Goal: Use online tool/utility

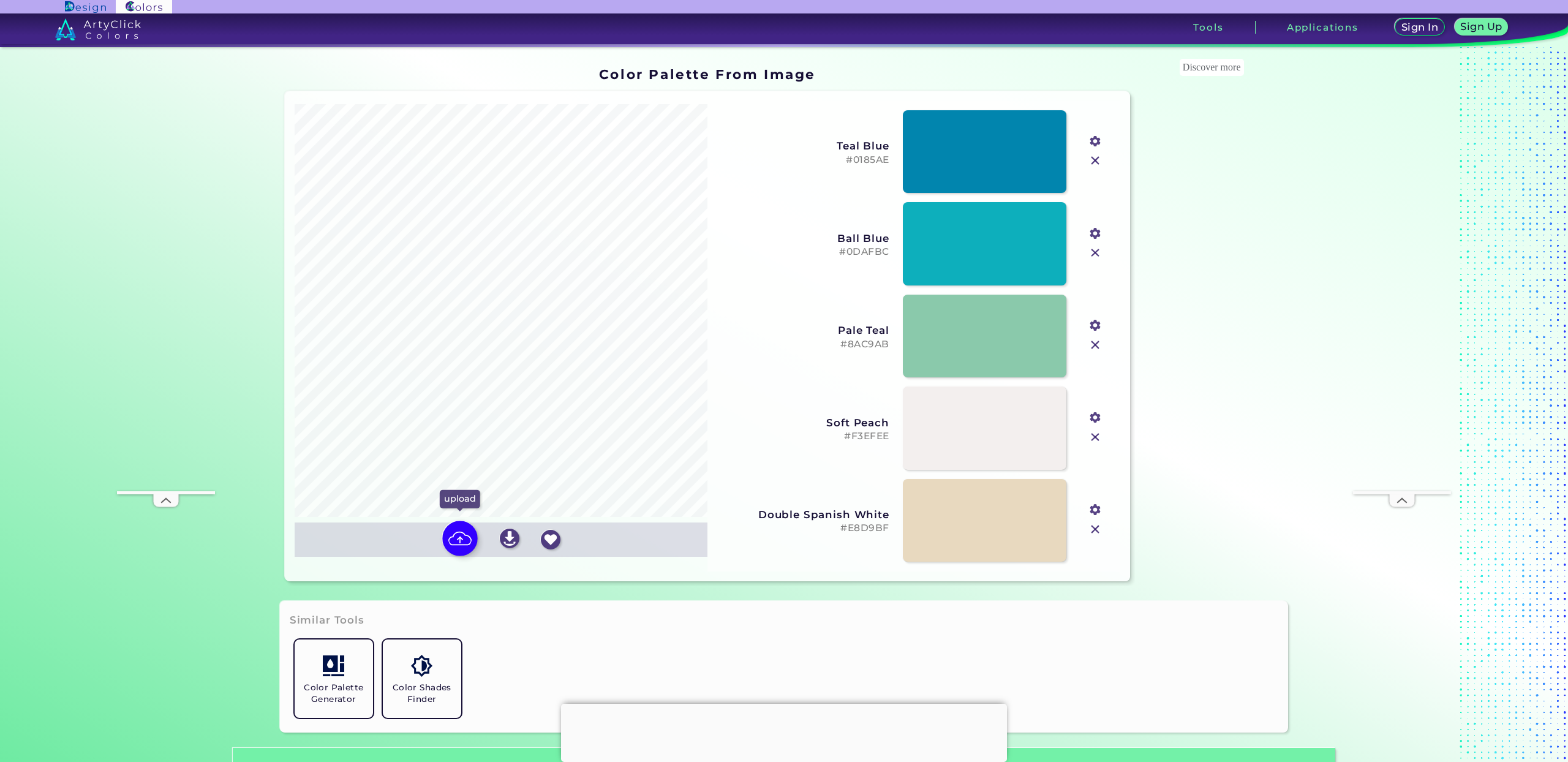
click at [468, 534] on img at bounding box center [460, 539] width 36 height 36
click at [0, 0] on input "file" at bounding box center [0, 0] width 0 height 0
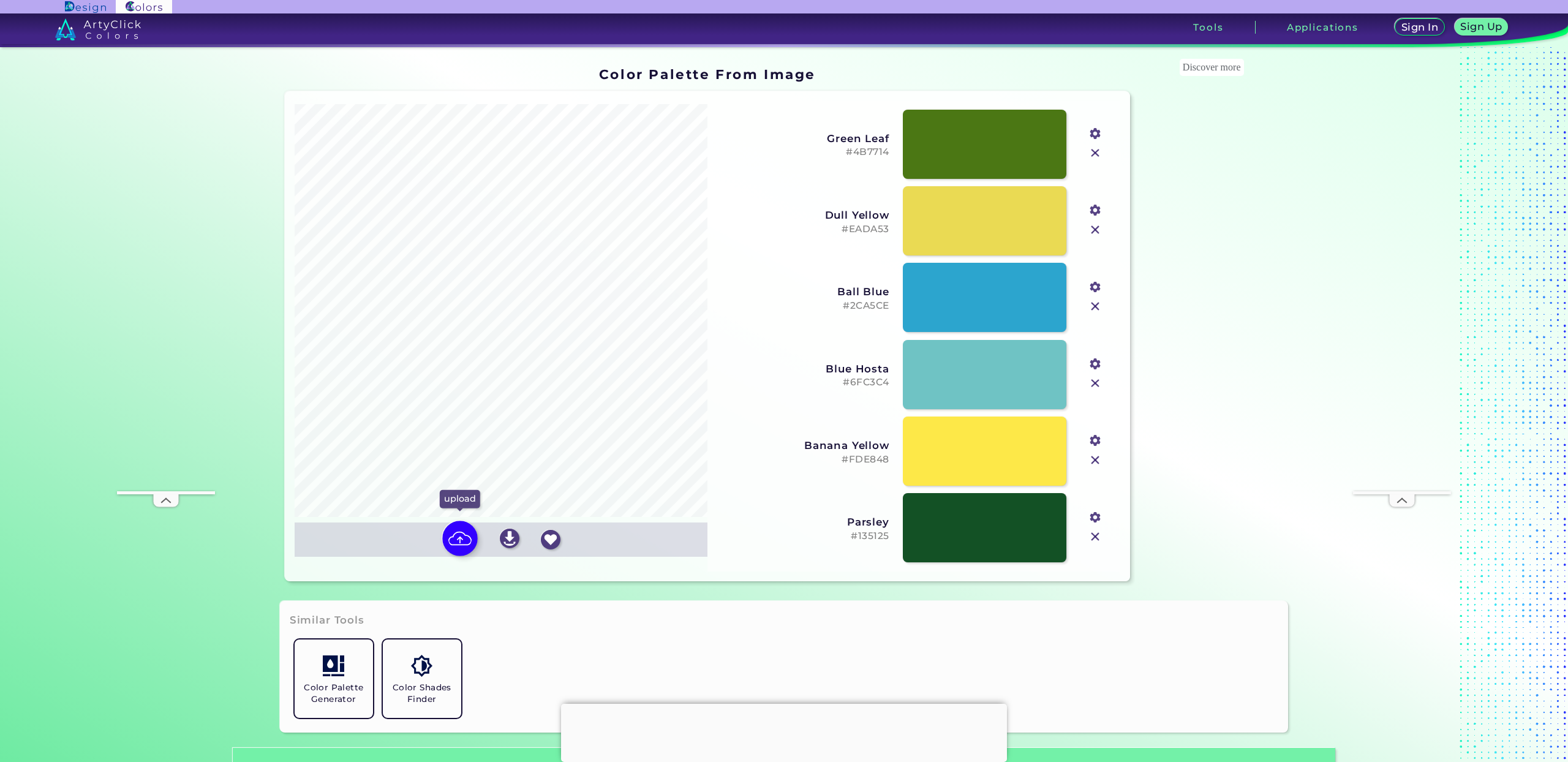
type input "#4b7714"
type input "#eada53"
type input "#2ca5ce"
type input "#6fc3c4"
type input "#fde848"
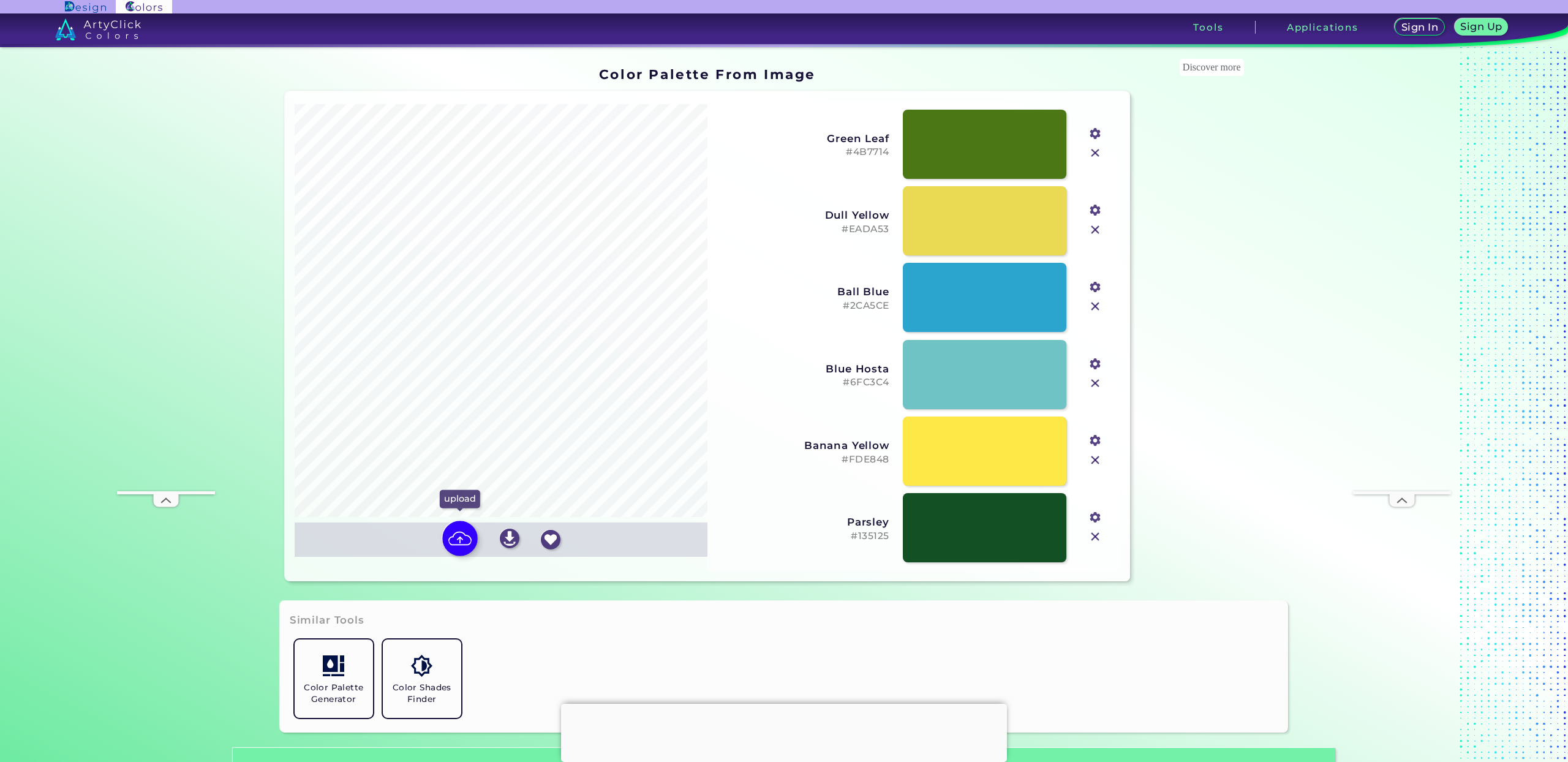
type input "#135125"
click at [0, 0] on input "file" at bounding box center [0, 0] width 0 height 0
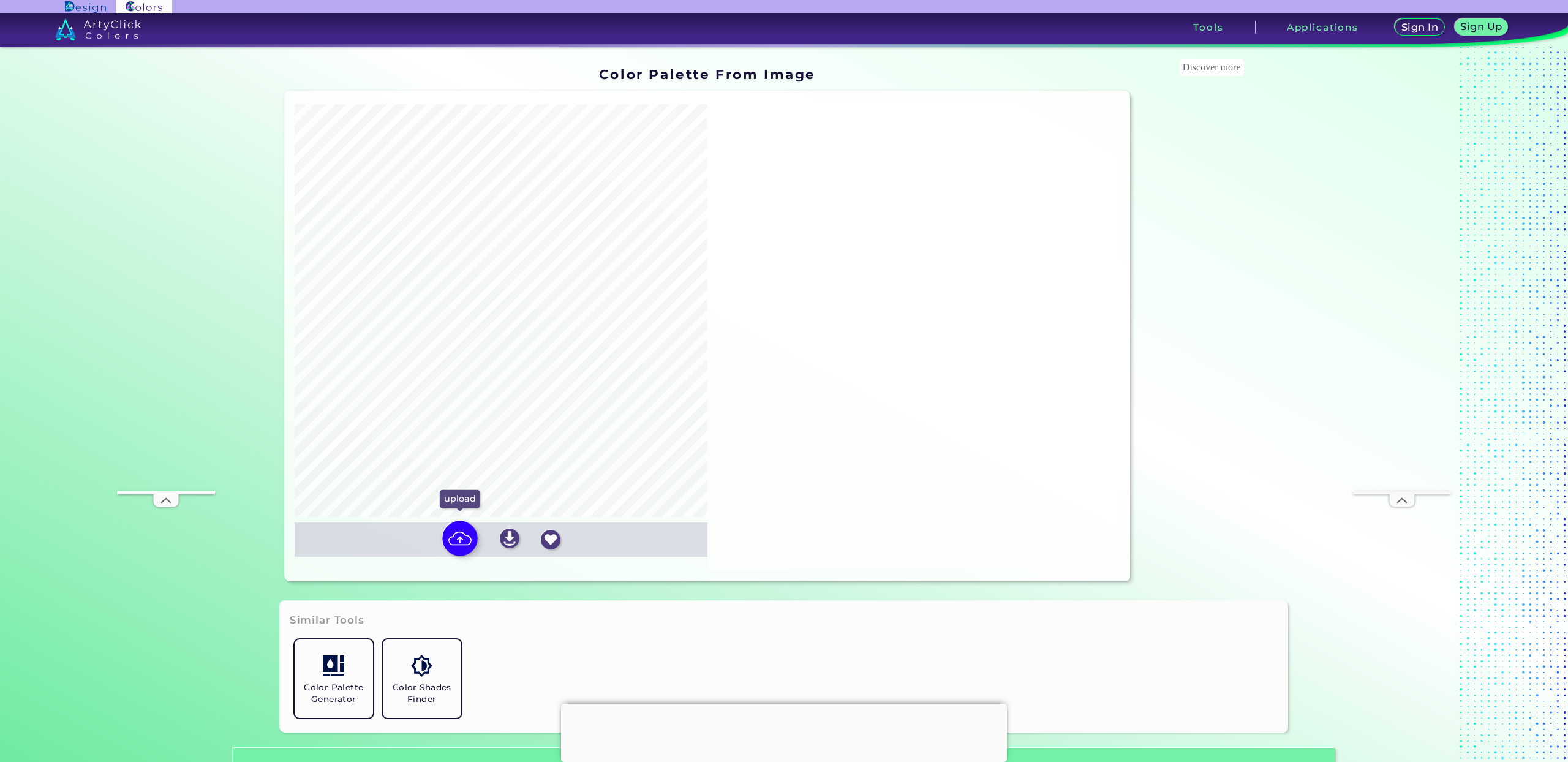
type input "#4d7915"
type input "#e8d959"
type input "#8ec5aa"
type input "#949d03"
type input "#fde83f"
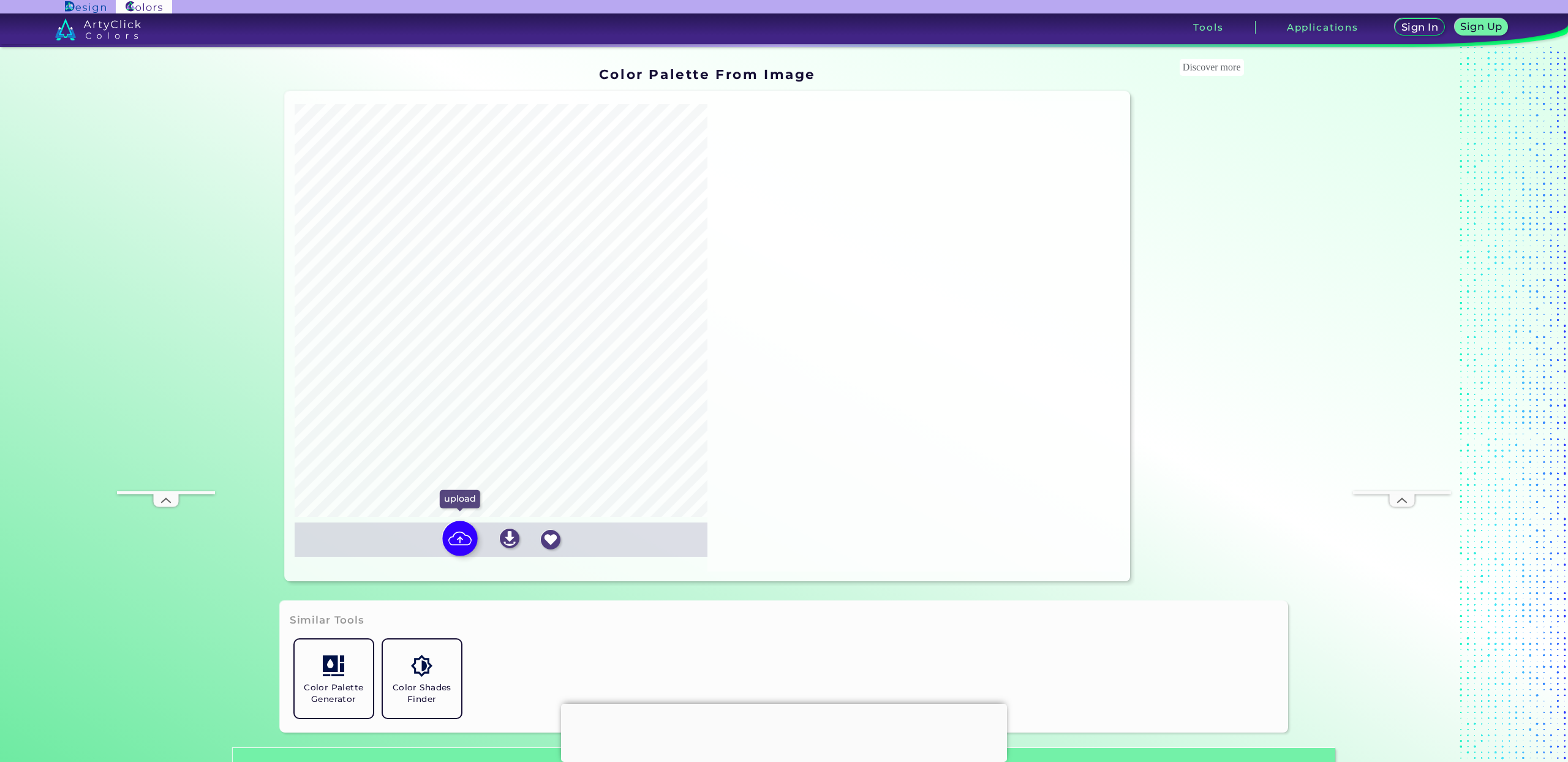
type input "#175329"
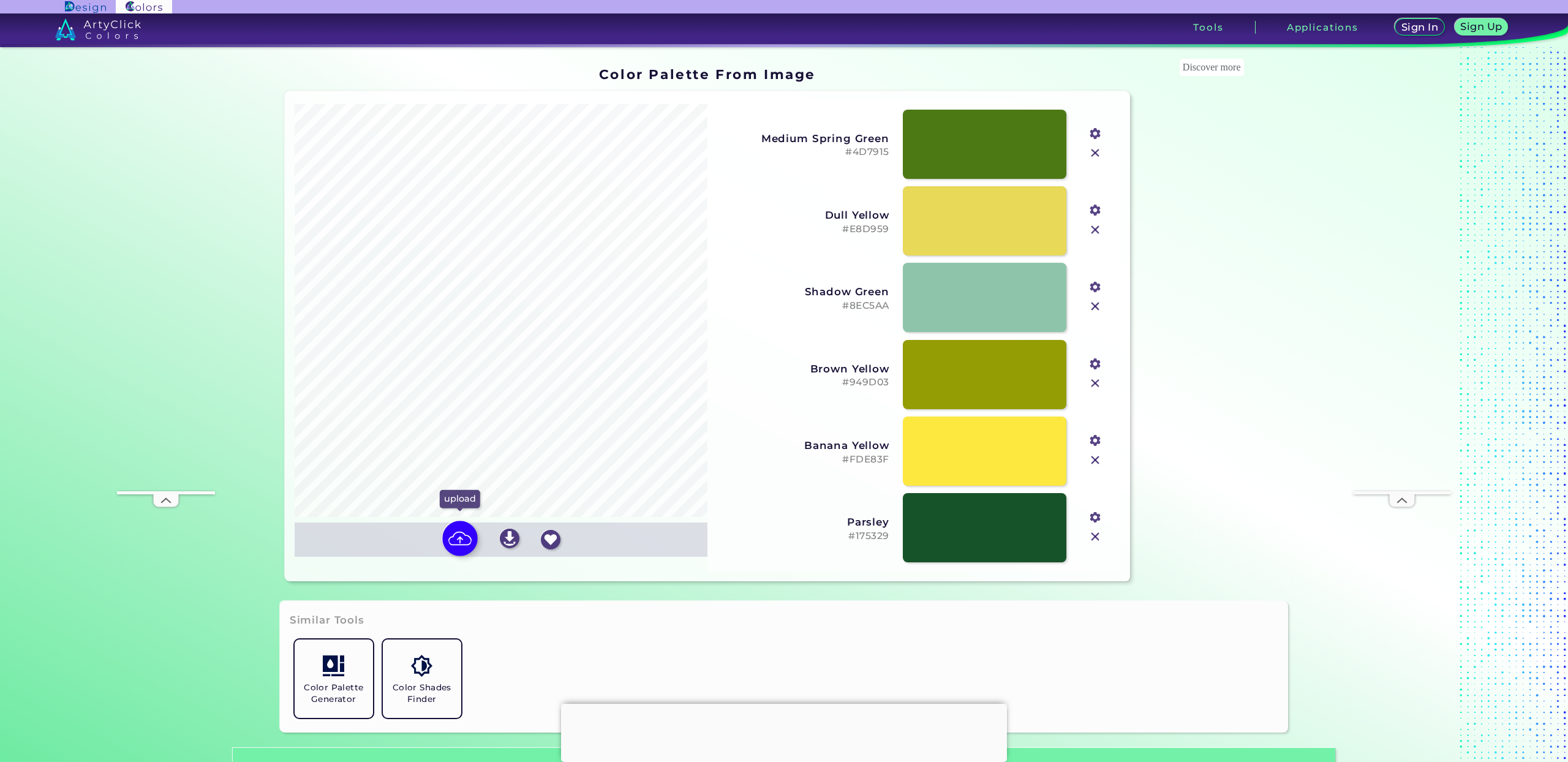
click at [451, 540] on img at bounding box center [460, 539] width 36 height 36
click at [0, 0] on input "file" at bounding box center [0, 0] width 0 height 0
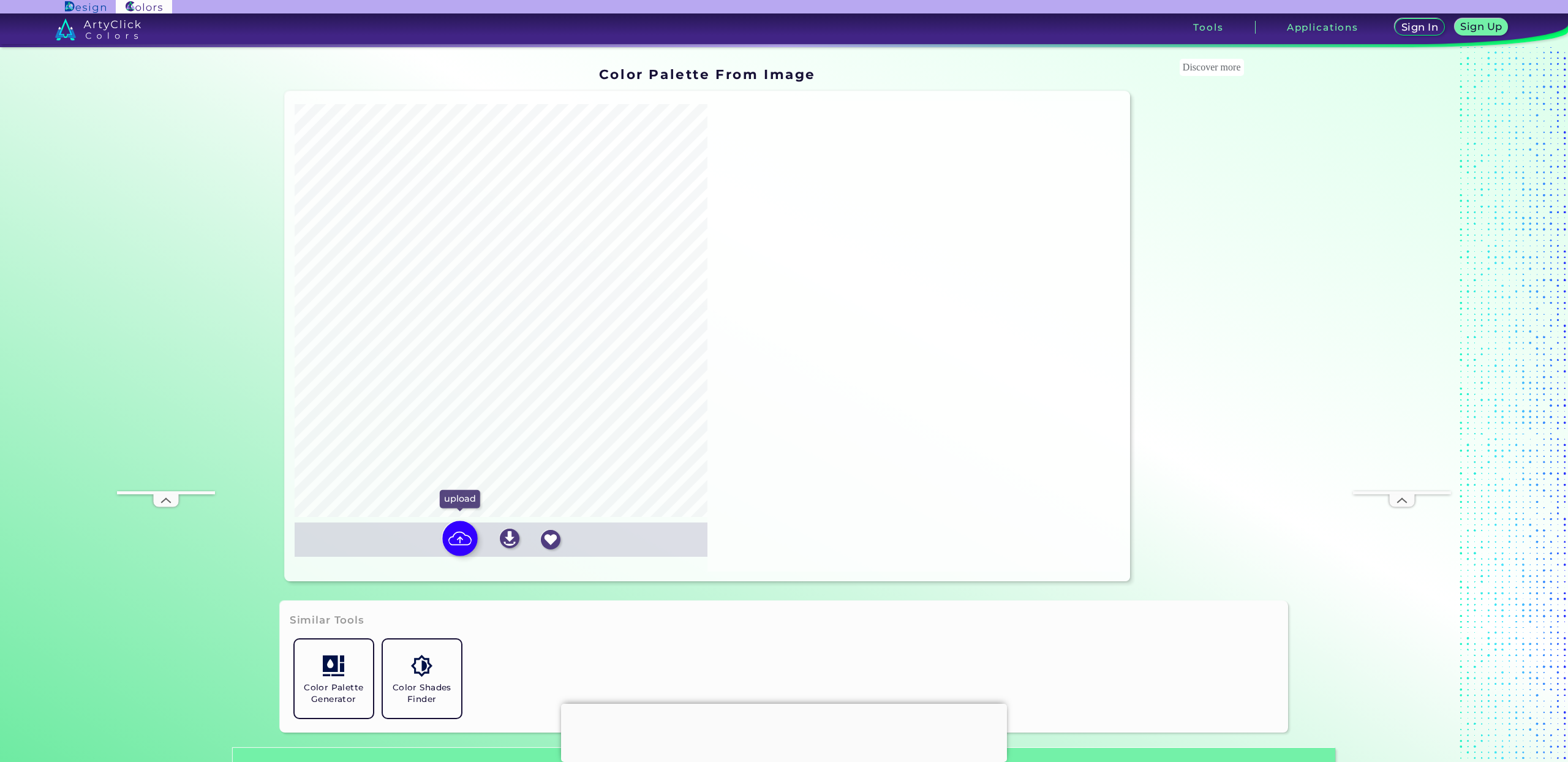
type input "#4f781e"
type input "#ebda6b"
type input "#3aa5c9"
type input "#74c2c2"
type input "#f9e386"
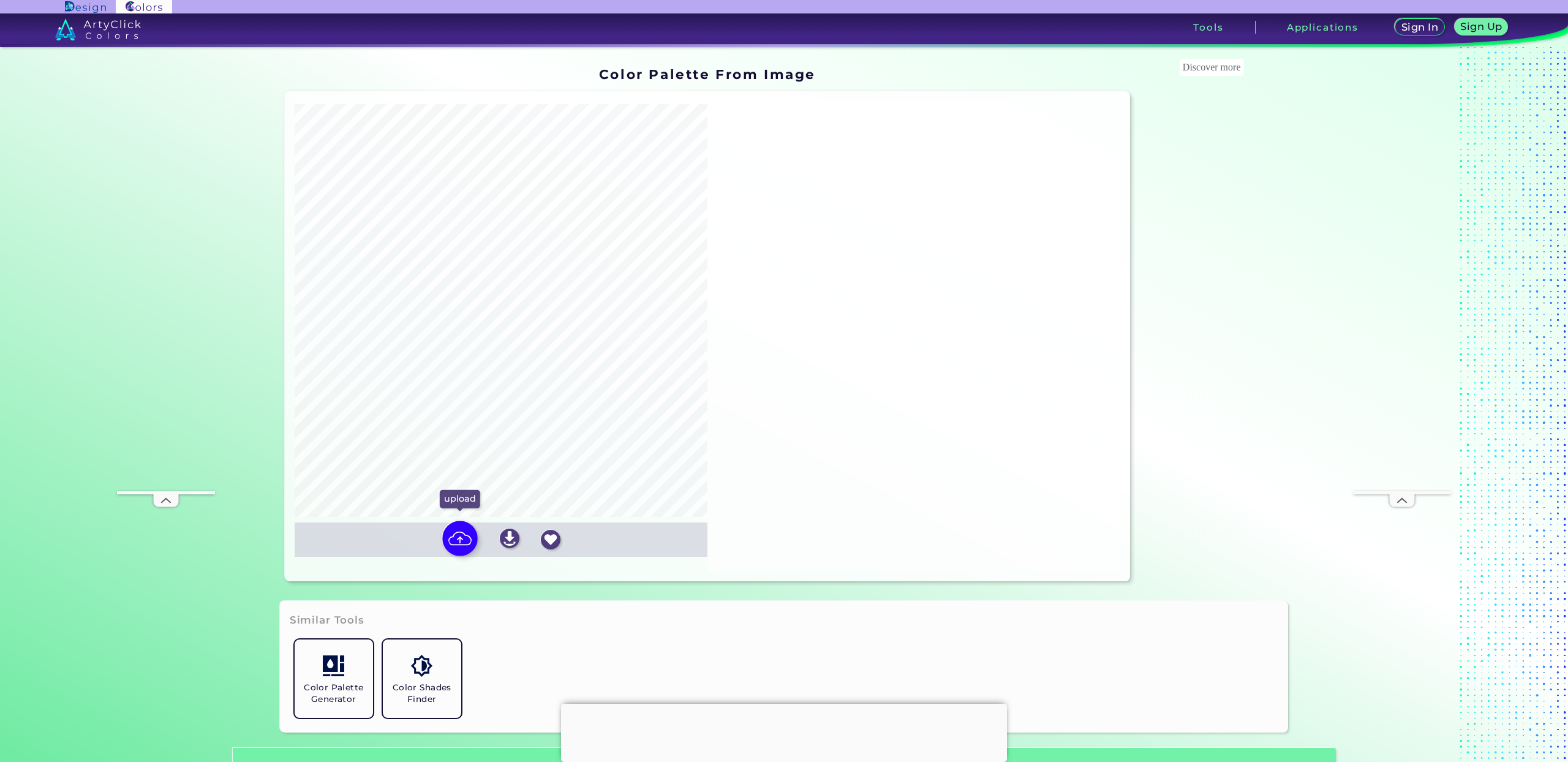
type input "#175228"
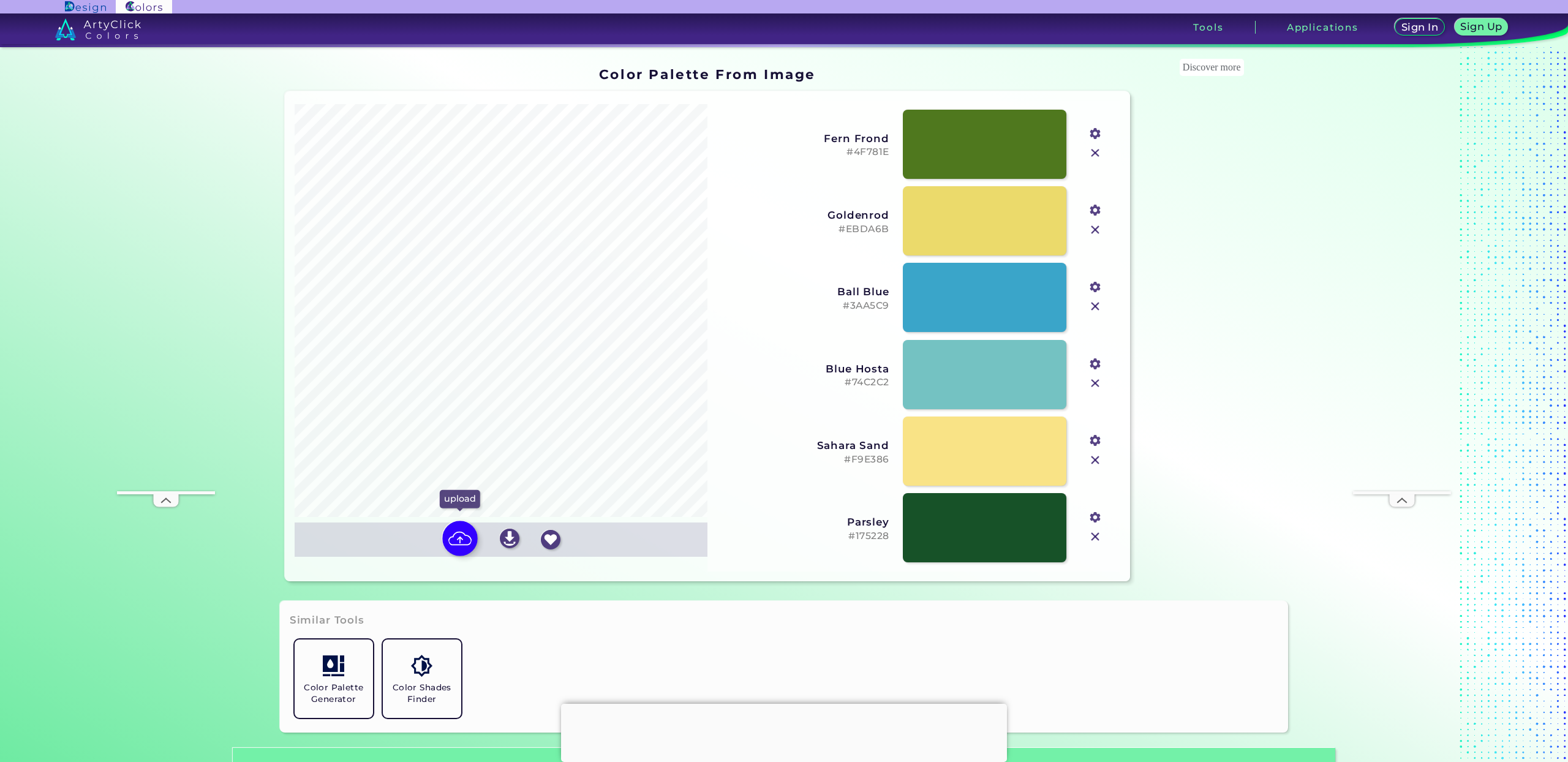
click at [464, 537] on img at bounding box center [460, 539] width 36 height 36
click at [0, 0] on input "file" at bounding box center [0, 0] width 0 height 0
type input "#4d771d"
type input "#e9da74"
type input "#98cbb6"
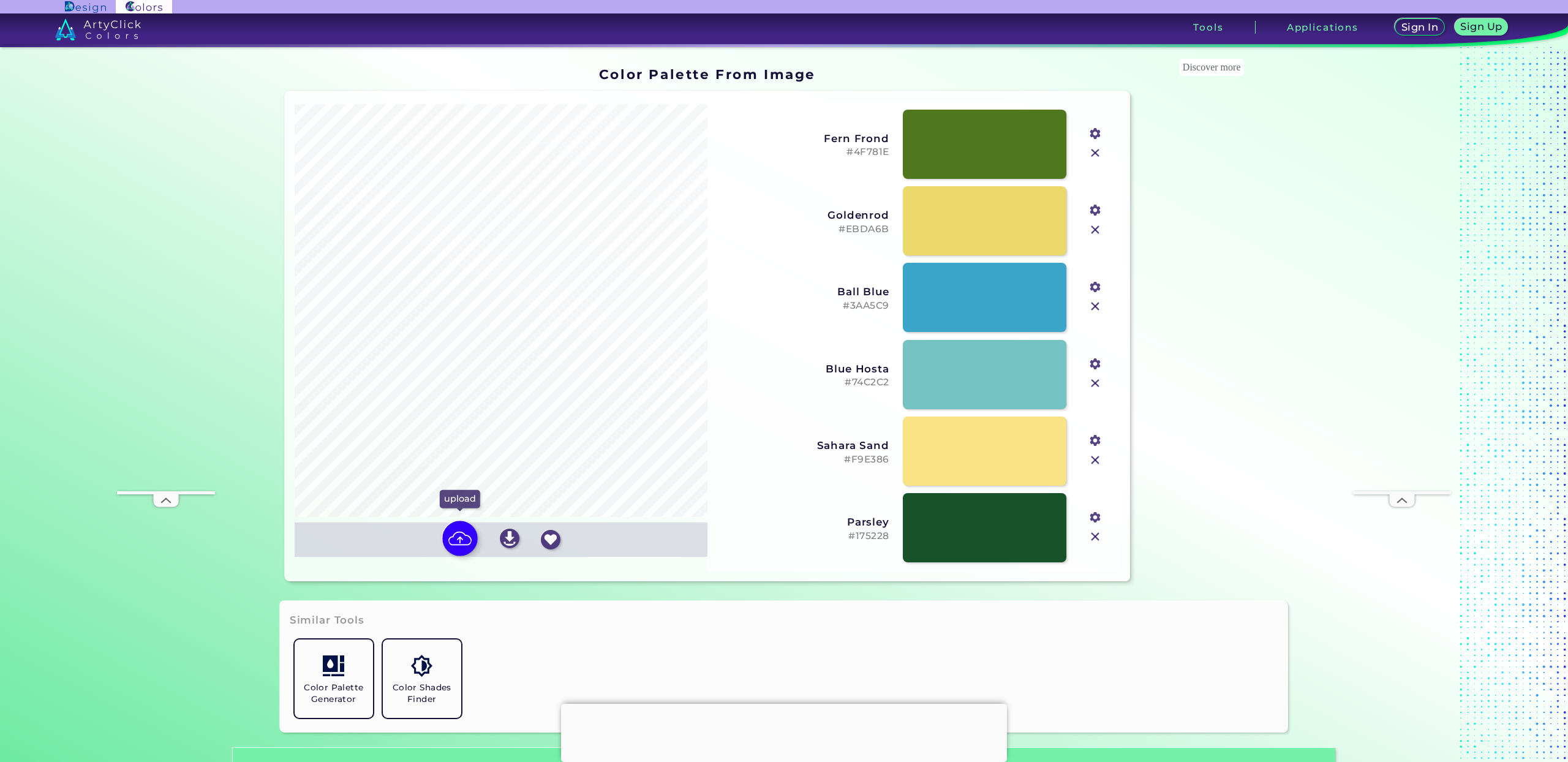
type input "#44aac9"
type input "#fde651"
type input "#1c5829"
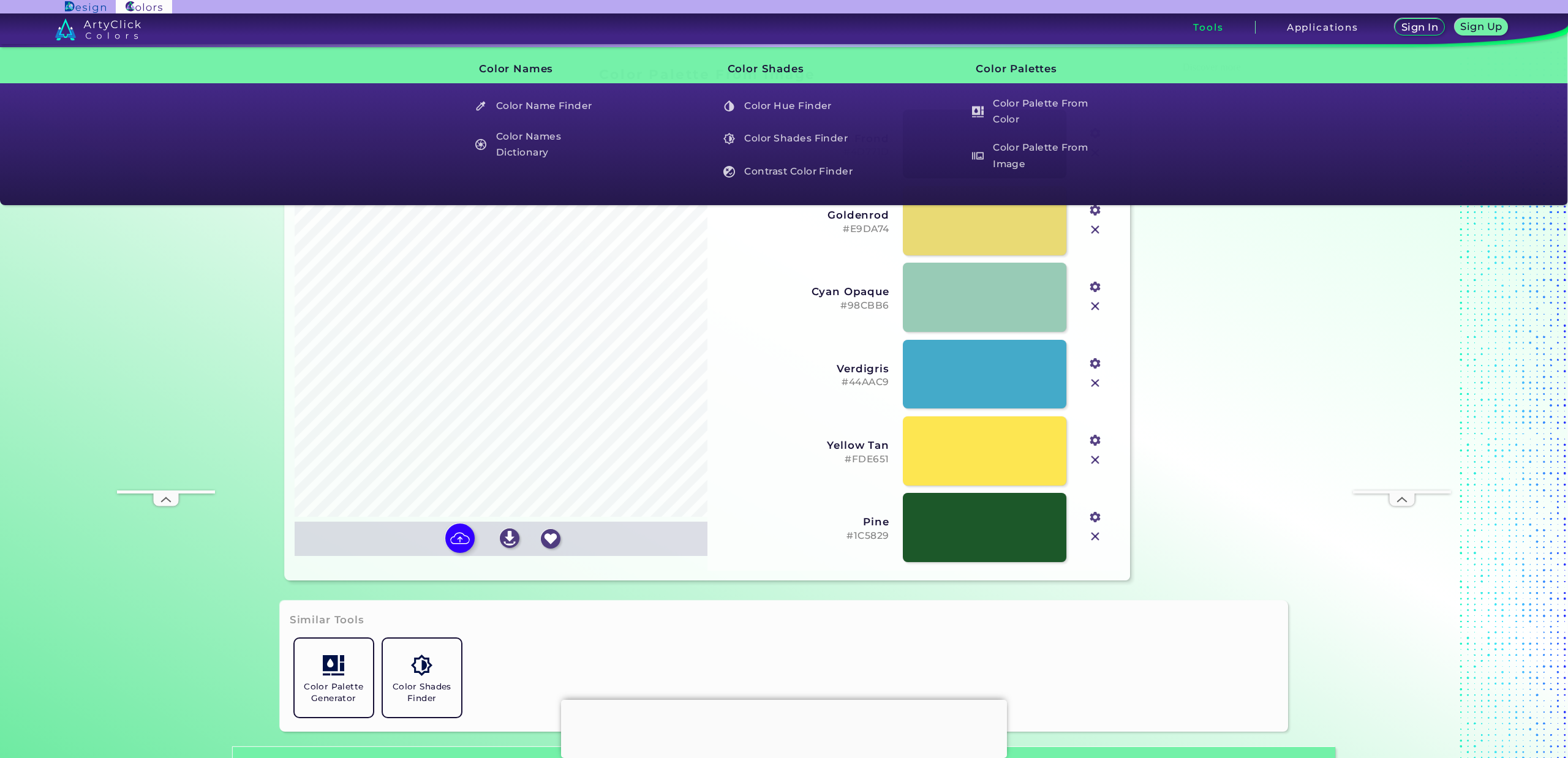
click at [1209, 30] on h3 "Tools" at bounding box center [1208, 27] width 30 height 9
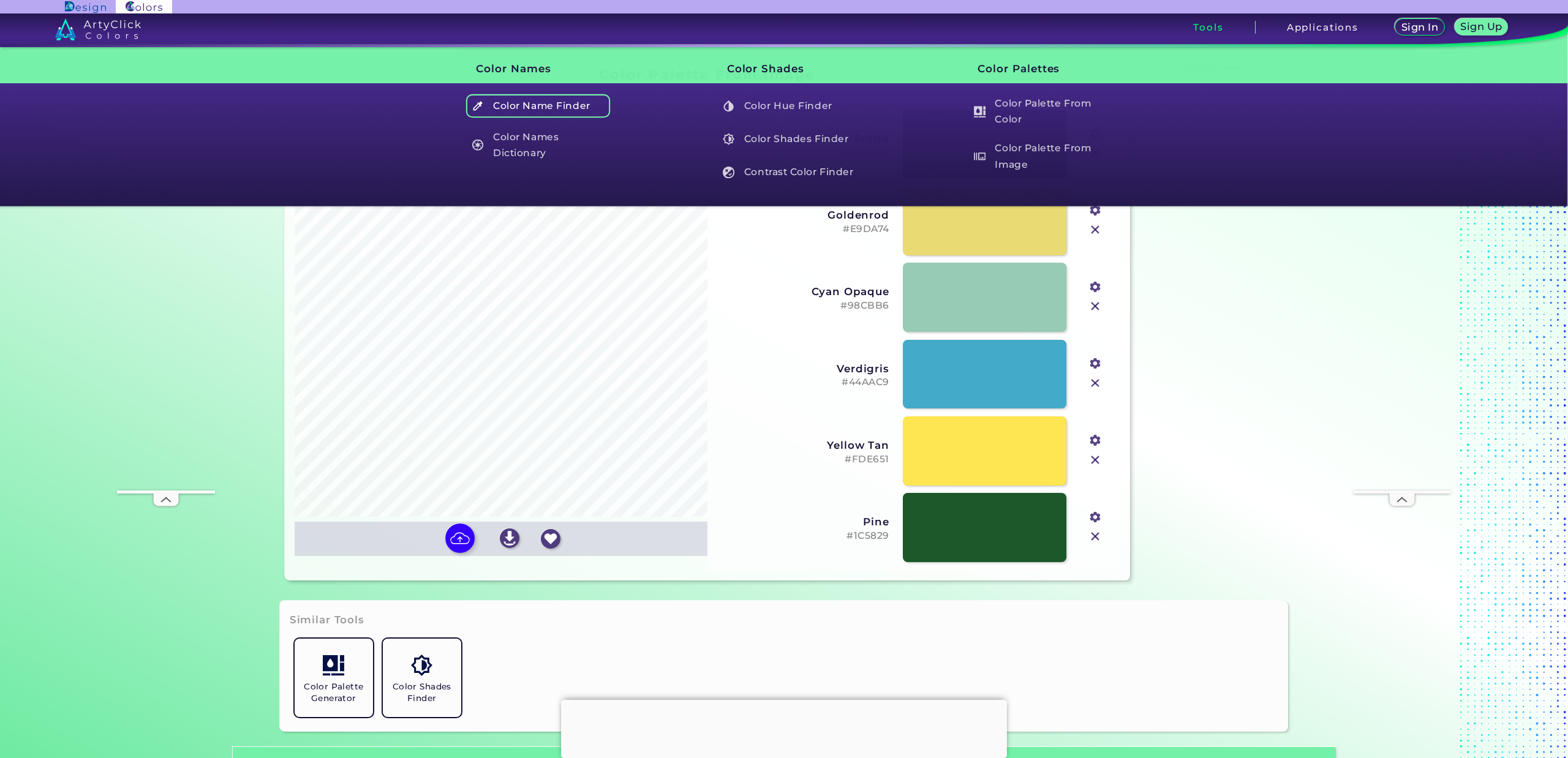
click at [564, 103] on h5 "Color Name Finder" at bounding box center [538, 106] width 143 height 23
